Goal: Complete application form: Complete application form

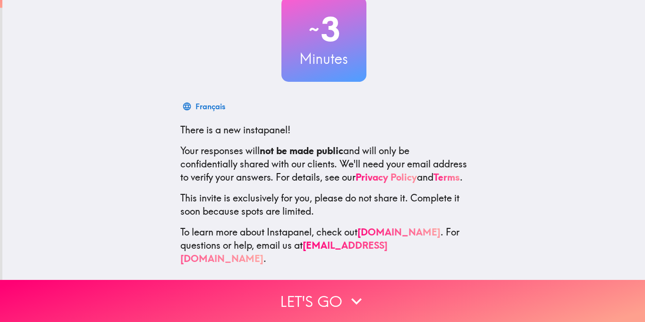
scroll to position [64, 0]
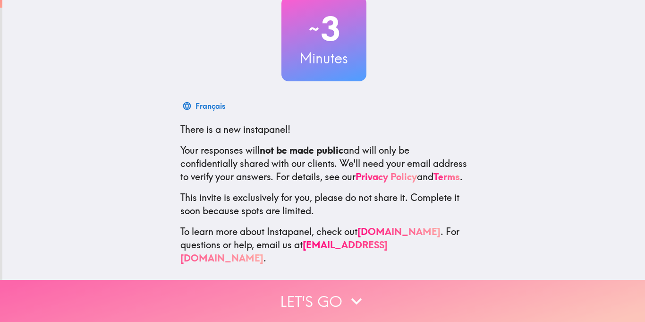
click at [334, 302] on button "Let's go" at bounding box center [322, 301] width 645 height 42
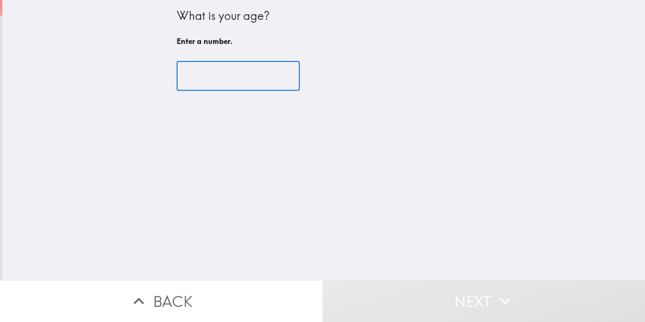
click at [234, 75] on input "number" at bounding box center [238, 75] width 123 height 29
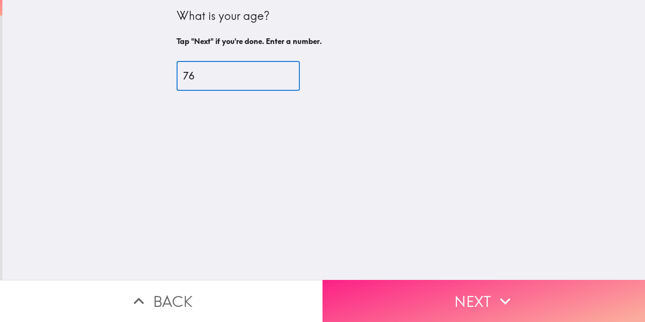
type input "76"
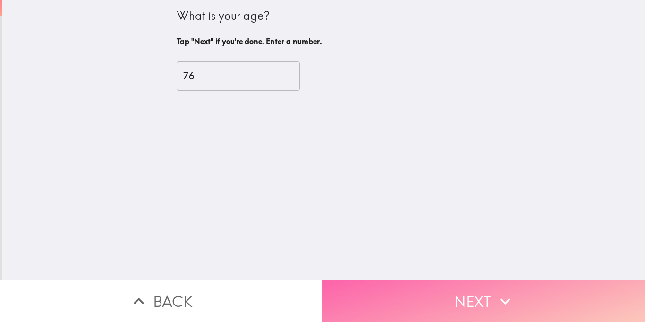
click at [482, 302] on button "Next" at bounding box center [483, 301] width 322 height 42
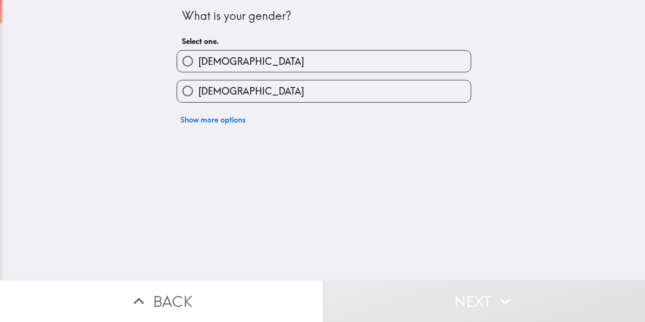
click at [278, 92] on label "[DEMOGRAPHIC_DATA]" at bounding box center [324, 90] width 294 height 21
click at [198, 92] on input "[DEMOGRAPHIC_DATA]" at bounding box center [187, 90] width 21 height 21
radio input "true"
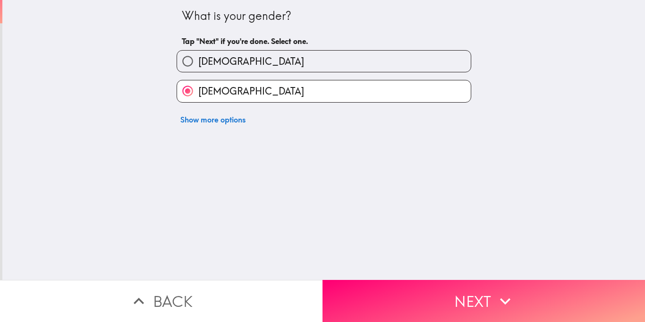
drag, startPoint x: 481, startPoint y: 313, endPoint x: 478, endPoint y: 298, distance: 15.0
click at [481, 312] on button "Next" at bounding box center [483, 301] width 322 height 42
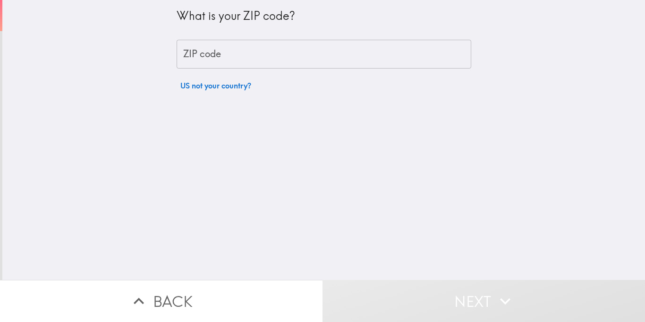
click at [269, 56] on input "ZIP code" at bounding box center [324, 54] width 295 height 29
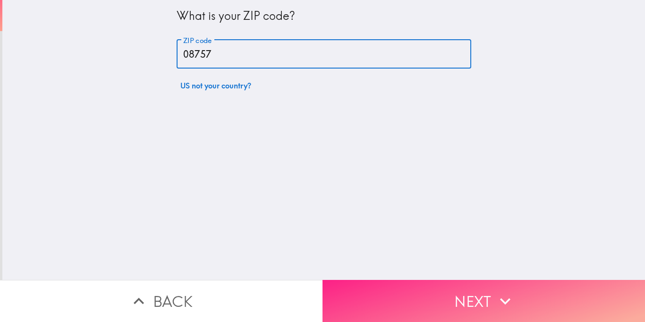
type input "08757"
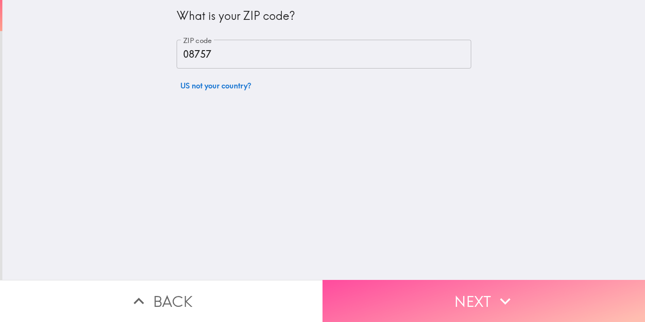
drag, startPoint x: 439, startPoint y: 301, endPoint x: 338, endPoint y: 213, distance: 134.2
click at [440, 301] on button "Next" at bounding box center [483, 301] width 322 height 42
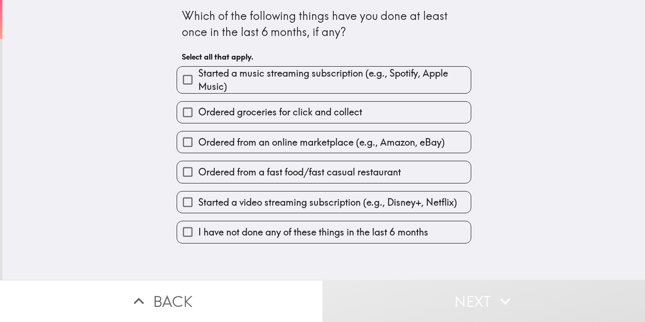
click at [249, 202] on span "Started a video streaming subscription (e.g., Disney+, Netflix)" at bounding box center [327, 201] width 259 height 13
click at [198, 202] on input "Started a video streaming subscription (e.g., Disney+, Netflix)" at bounding box center [187, 201] width 21 height 21
checkbox input "true"
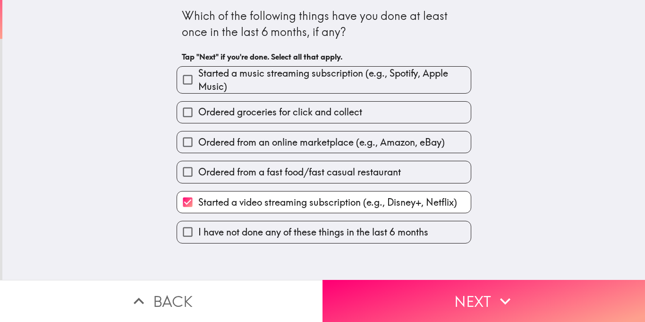
click at [257, 174] on span "Ordered from a fast food/fast casual restaurant" at bounding box center [299, 171] width 203 height 13
click at [198, 174] on input "Ordered from a fast food/fast casual restaurant" at bounding box center [187, 171] width 21 height 21
checkbox input "true"
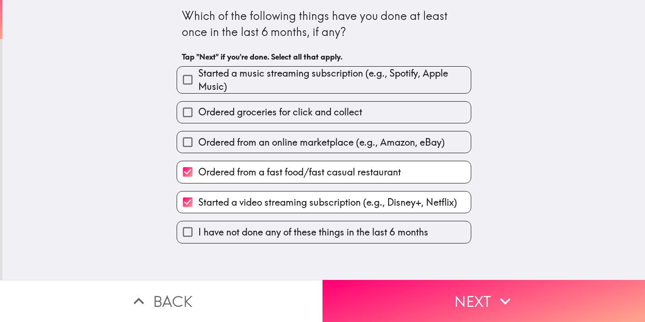
click at [268, 143] on span "Ordered from an online marketplace (e.g., Amazon, eBay)" at bounding box center [321, 142] width 246 height 13
click at [198, 143] on input "Ordered from an online marketplace (e.g., Amazon, eBay)" at bounding box center [187, 141] width 21 height 21
checkbox input "true"
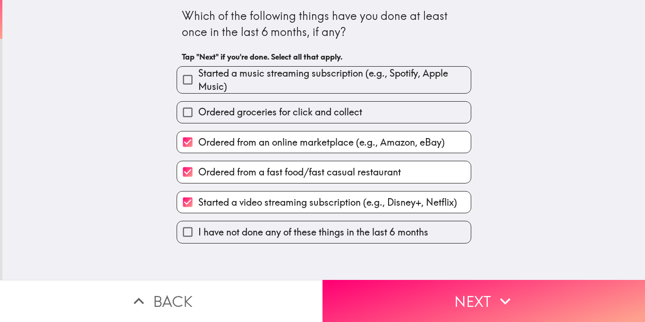
click at [528, 305] on button "Next" at bounding box center [483, 301] width 322 height 42
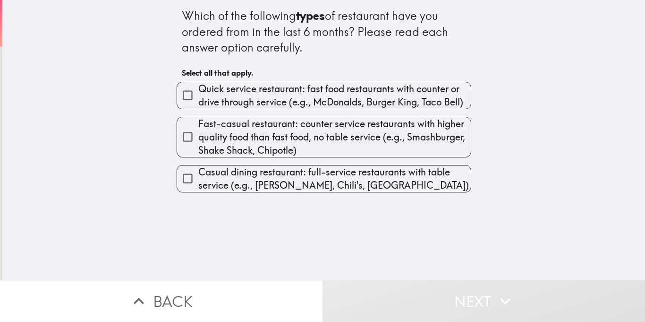
click at [258, 97] on span "Quick service restaurant: fast food restaurants with counter or drive through s…" at bounding box center [334, 95] width 272 height 26
click at [198, 97] on input "Quick service restaurant: fast food restaurants with counter or drive through s…" at bounding box center [187, 95] width 21 height 21
checkbox input "true"
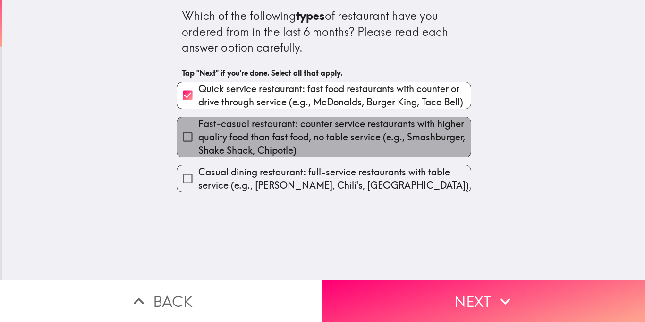
click at [270, 139] on span "Fast-casual restaurant: counter service restaurants with higher quality food th…" at bounding box center [334, 137] width 272 height 40
click at [198, 139] on input "Fast-casual restaurant: counter service restaurants with higher quality food th…" at bounding box center [187, 136] width 21 height 21
checkbox input "true"
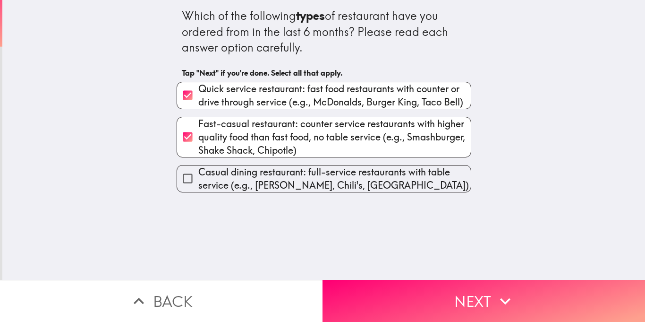
click at [278, 181] on span "Casual dining restaurant: full-service restaurants with table service (e.g., [P…" at bounding box center [334, 178] width 272 height 26
click at [198, 181] on input "Casual dining restaurant: full-service restaurants with table service (e.g., [P…" at bounding box center [187, 178] width 21 height 21
checkbox input "true"
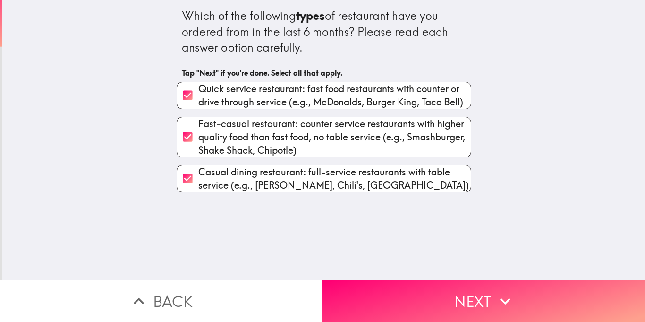
click at [266, 140] on span "Fast-casual restaurant: counter service restaurants with higher quality food th…" at bounding box center [334, 137] width 272 height 40
click at [198, 140] on input "Fast-casual restaurant: counter service restaurants with higher quality food th…" at bounding box center [187, 136] width 21 height 21
checkbox input "false"
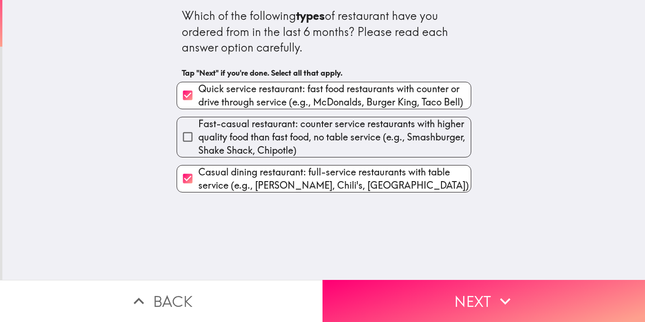
click at [494, 301] on button "Next" at bounding box center [483, 301] width 322 height 42
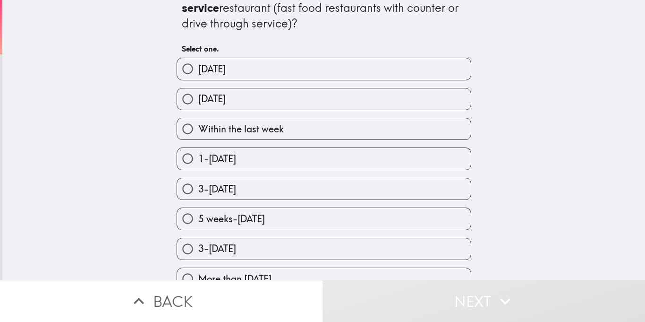
scroll to position [34, 0]
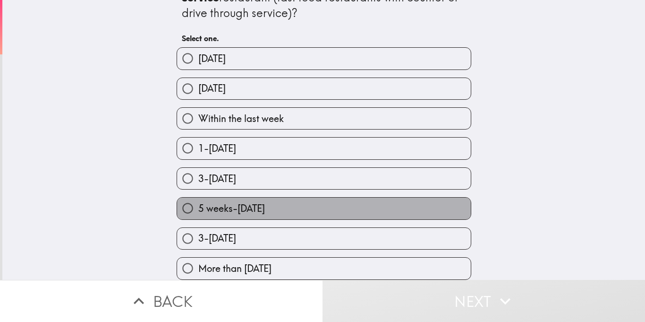
click at [304, 212] on label "5 weeks-[DATE]" at bounding box center [324, 207] width 294 height 21
click at [198, 212] on input "5 weeks-[DATE]" at bounding box center [187, 207] width 21 height 21
radio input "true"
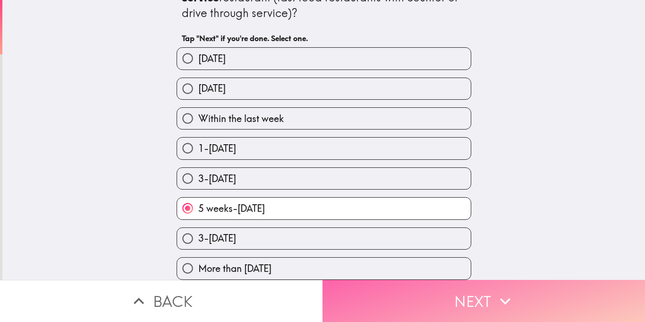
click at [428, 303] on button "Next" at bounding box center [483, 301] width 322 height 42
